Goal: Find specific page/section: Find specific page/section

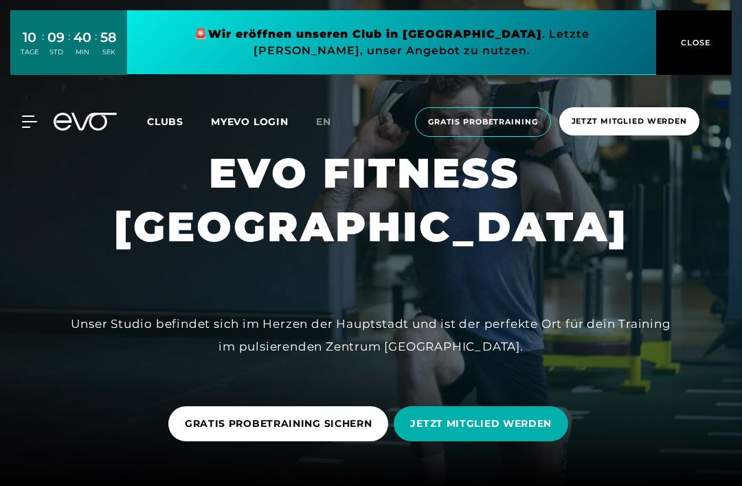
click at [27, 122] on div "MyEVO Login Über EVO Mitgliedschaften Probetraining TAGESPASS EVO Studios [GEOG…" at bounding box center [371, 122] width 736 height 52
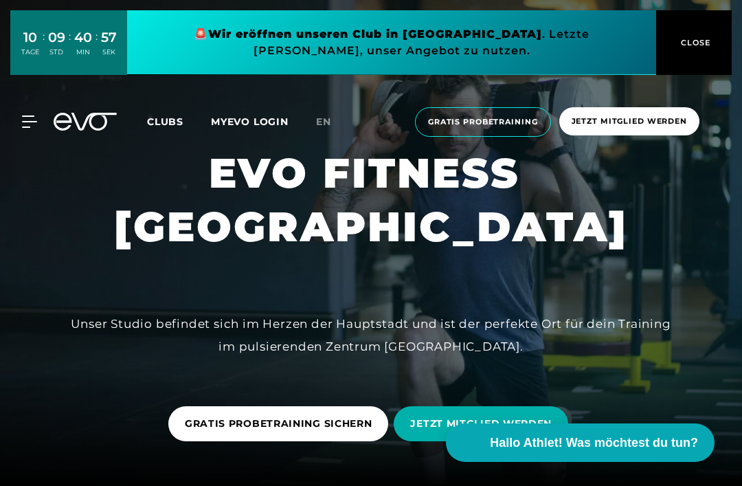
click at [32, 138] on div "MyEVO Login Über EVO Mitgliedschaften Probetraining TAGESPASS EVO Studios [GEOG…" at bounding box center [371, 122] width 736 height 52
click at [32, 120] on icon at bounding box center [32, 121] width 20 height 12
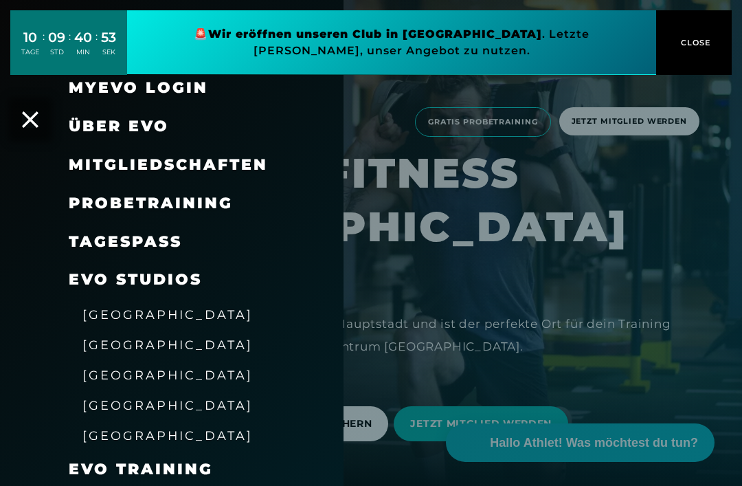
click at [92, 235] on link "TAGESPASS" at bounding box center [125, 241] width 113 height 19
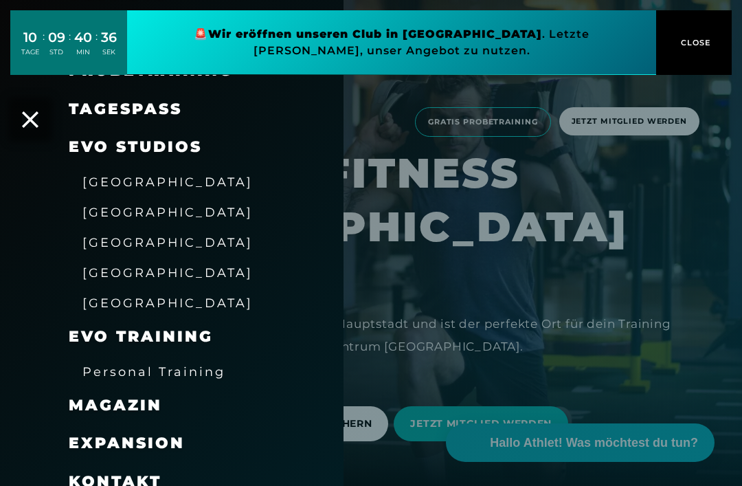
scroll to position [132, 0]
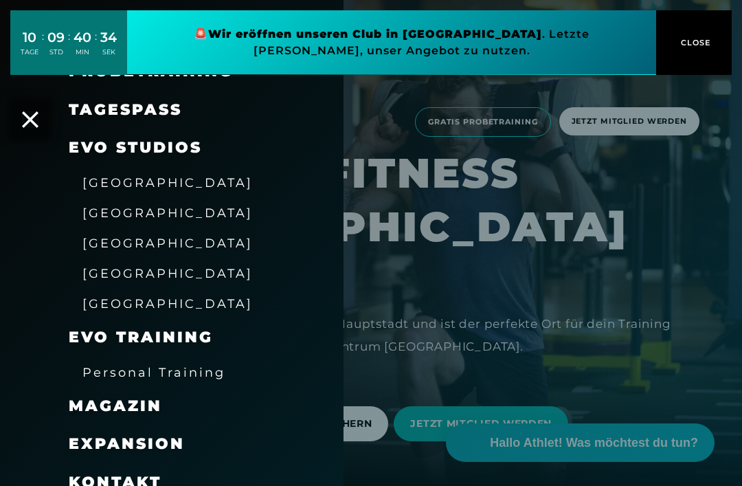
click at [102, 208] on span "[GEOGRAPHIC_DATA]" at bounding box center [167, 212] width 170 height 14
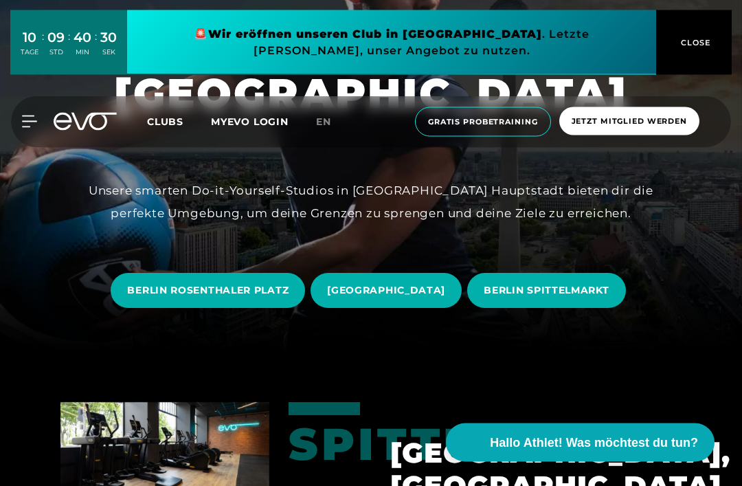
scroll to position [134, 0]
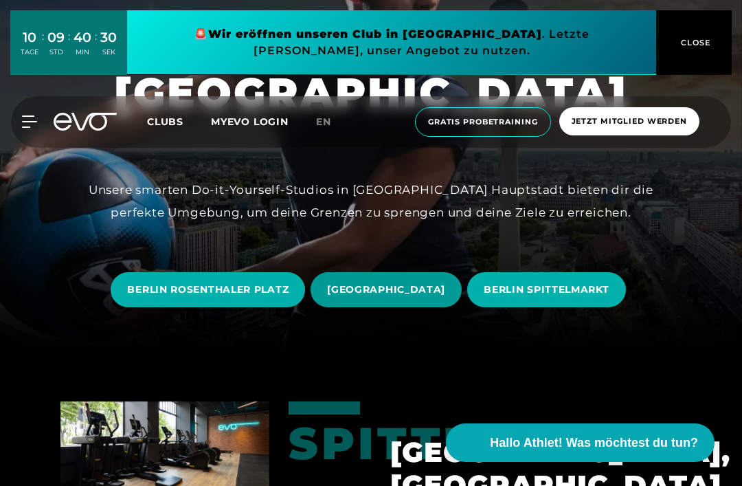
click at [386, 297] on span "[GEOGRAPHIC_DATA]" at bounding box center [386, 289] width 118 height 14
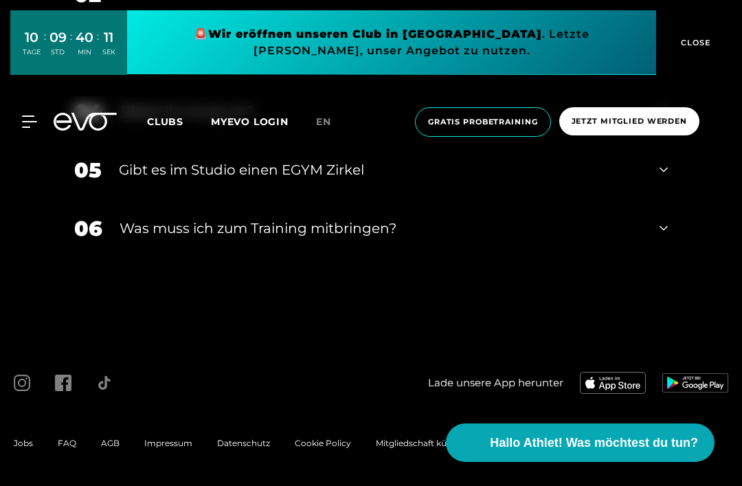
scroll to position [4832, 0]
click at [25, 126] on icon at bounding box center [32, 121] width 20 height 12
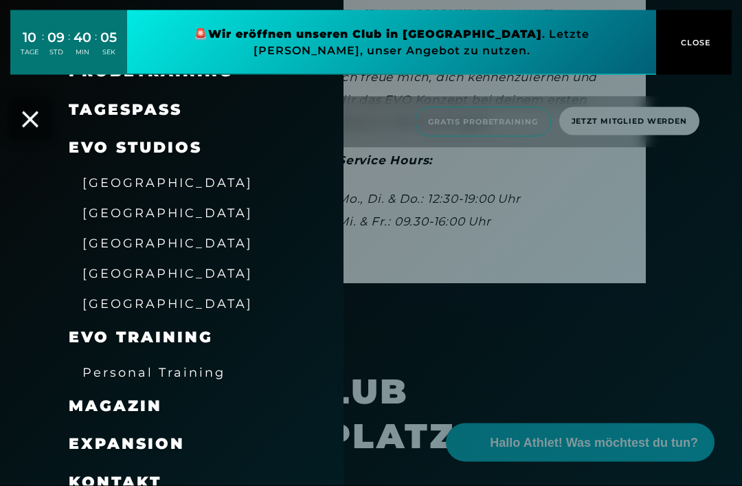
scroll to position [4124, 0]
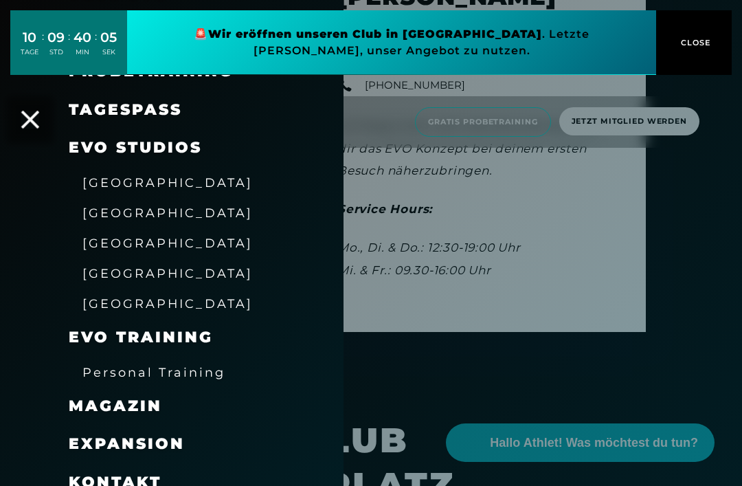
click at [34, 128] on icon at bounding box center [30, 120] width 18 height 18
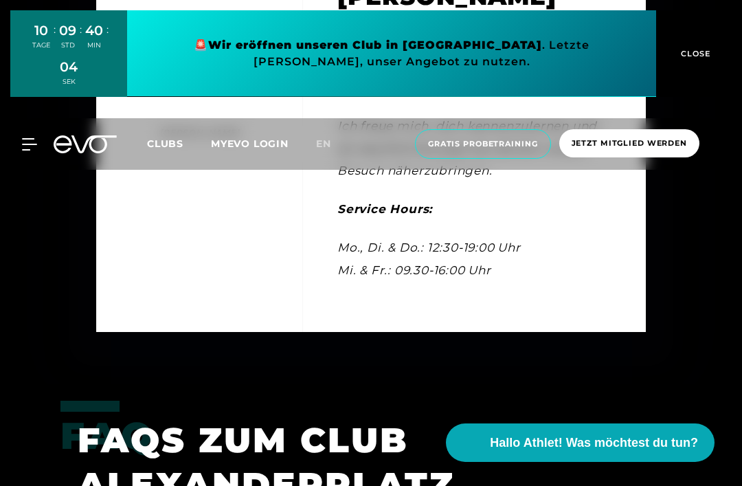
click at [692, 43] on button "CLOSE" at bounding box center [694, 53] width 76 height 87
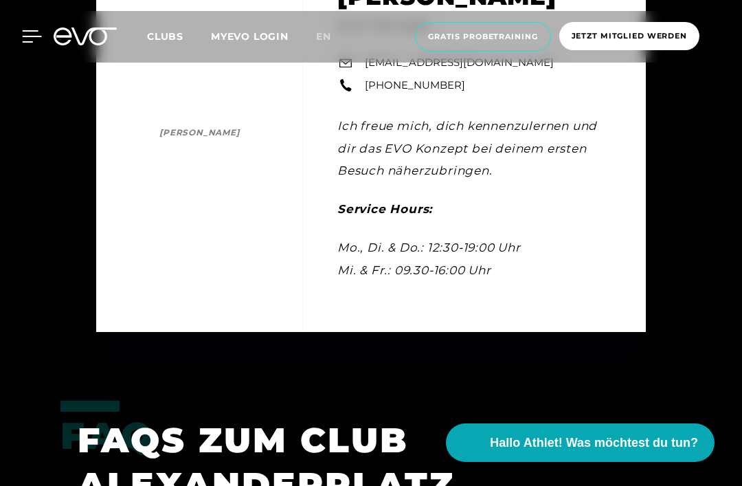
click at [26, 35] on icon at bounding box center [32, 36] width 20 height 12
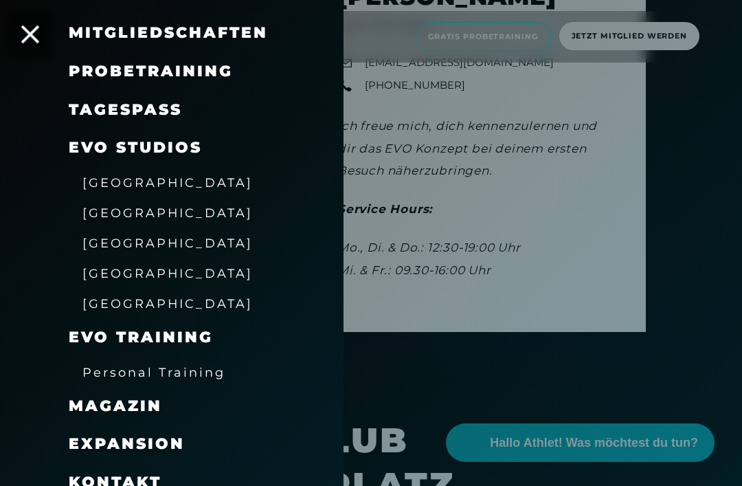
click at [30, 41] on icon at bounding box center [30, 34] width 18 height 18
